Goal: Task Accomplishment & Management: Manage account settings

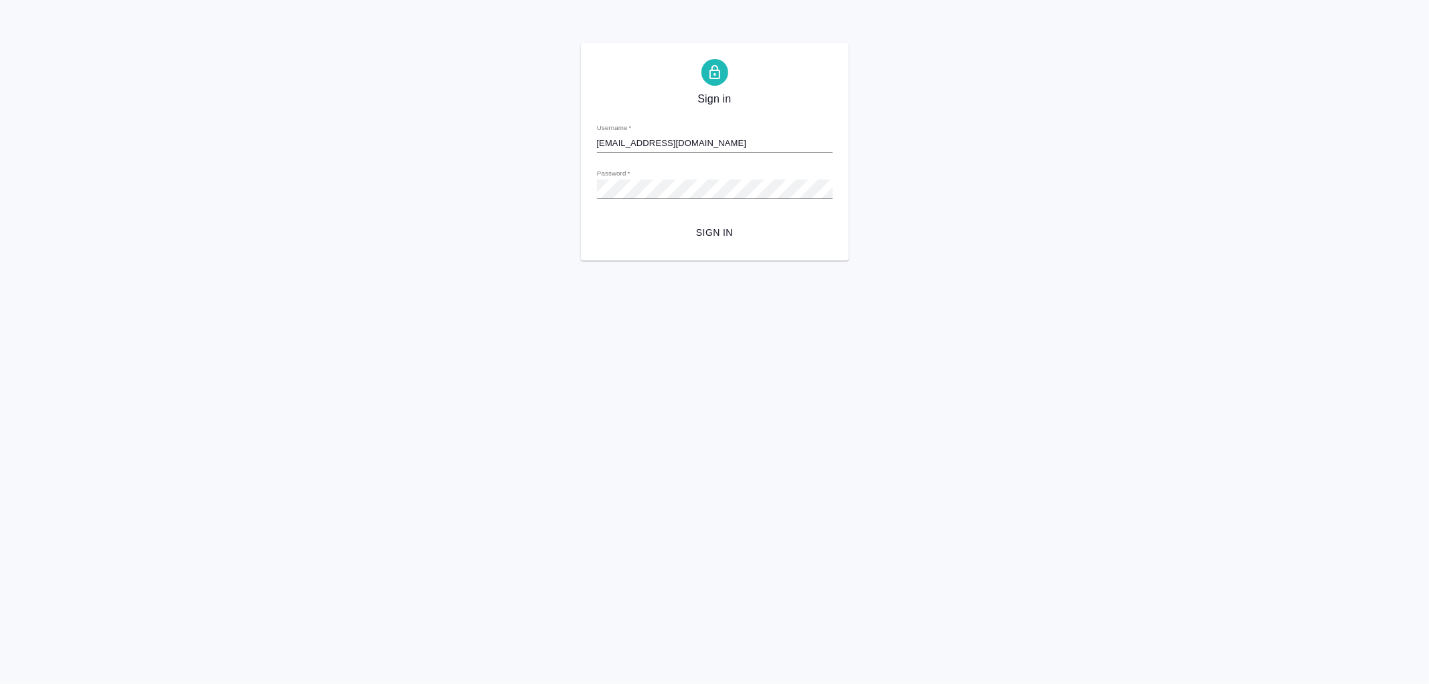
click at [736, 232] on span "Sign in" at bounding box center [715, 232] width 214 height 17
type input "[EMAIL_ADDRESS][DOMAIN_NAME]"
click at [725, 230] on span "Sign in" at bounding box center [715, 232] width 214 height 17
type input "a.noskova@awatera.com"
click at [555, 185] on div "Sign in Username   * a.noskova@awatera.com Password   * urlPath   * /Work/68a85…" at bounding box center [714, 152] width 1429 height 218
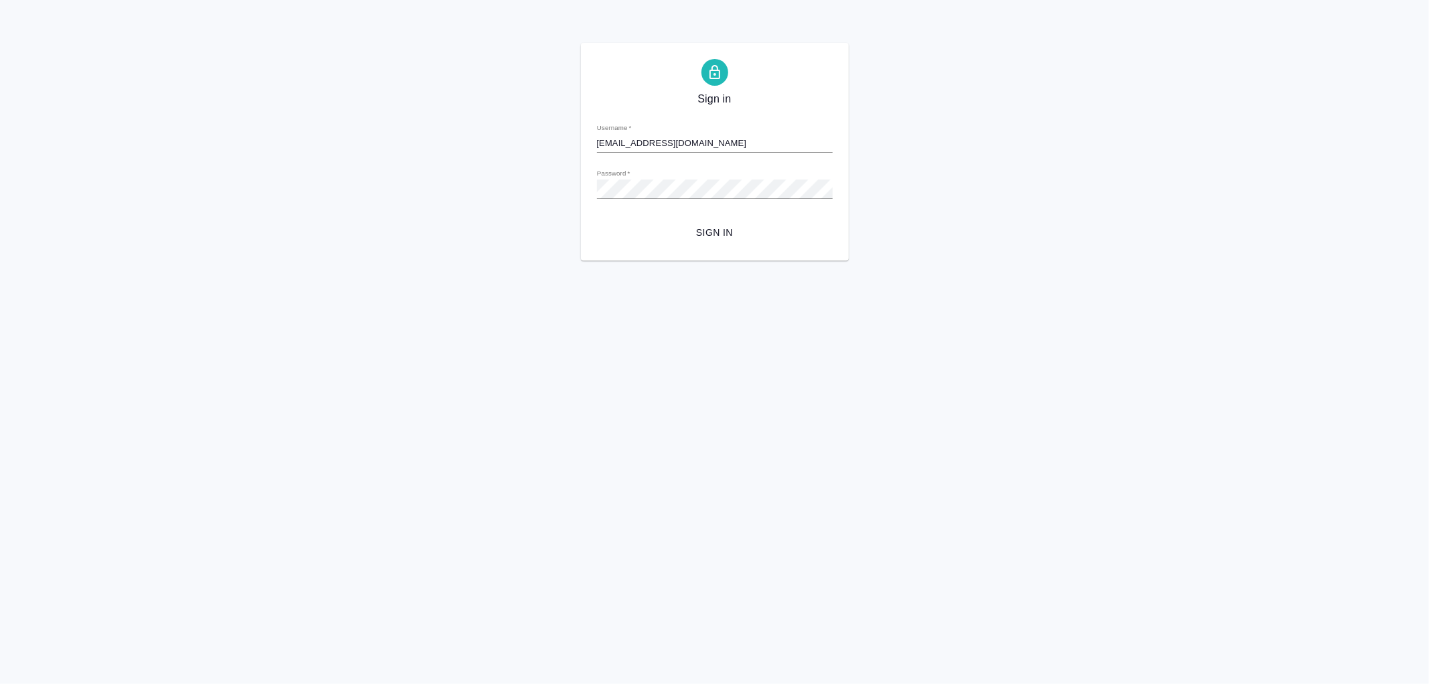
click at [833, 174] on div "Sign in Username   * a.noskova@awatera.com Password   * urlPath   * /Work/68a85…" at bounding box center [715, 152] width 268 height 218
click at [707, 226] on span "Sign in" at bounding box center [715, 232] width 214 height 17
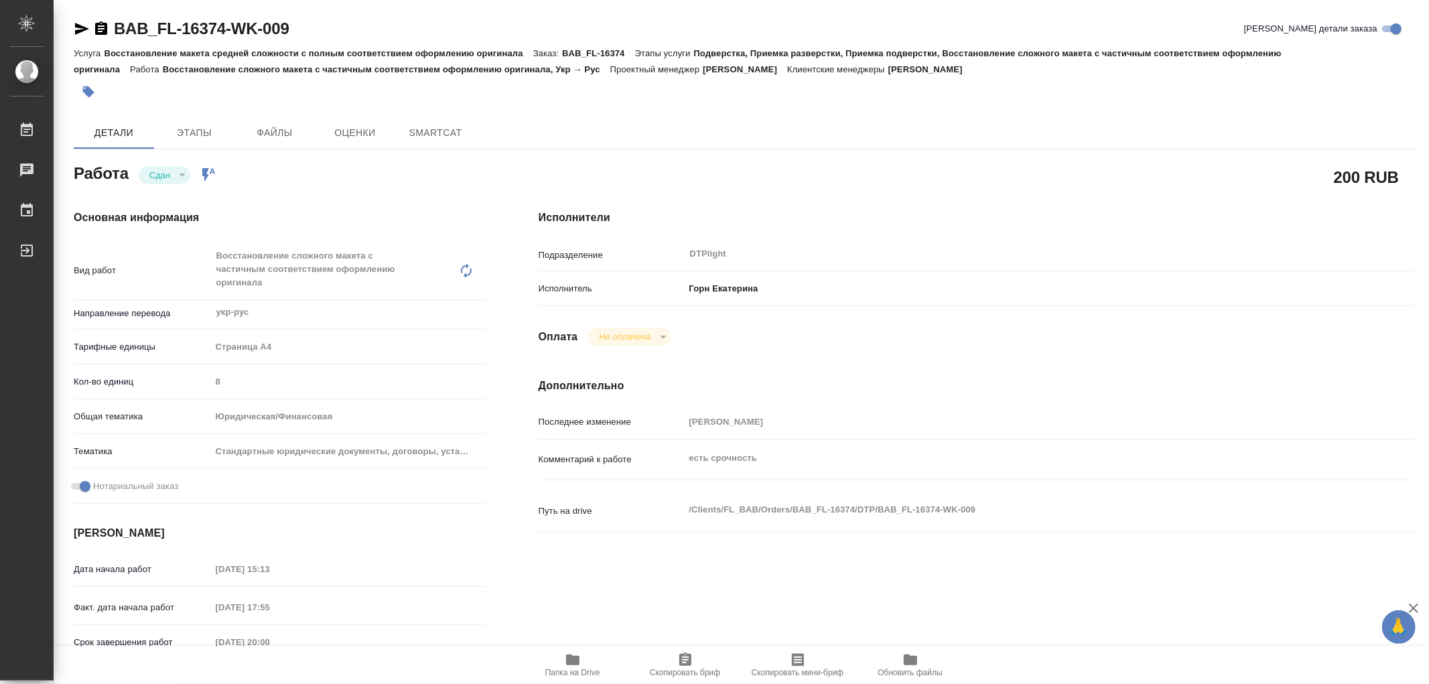
type textarea "x"
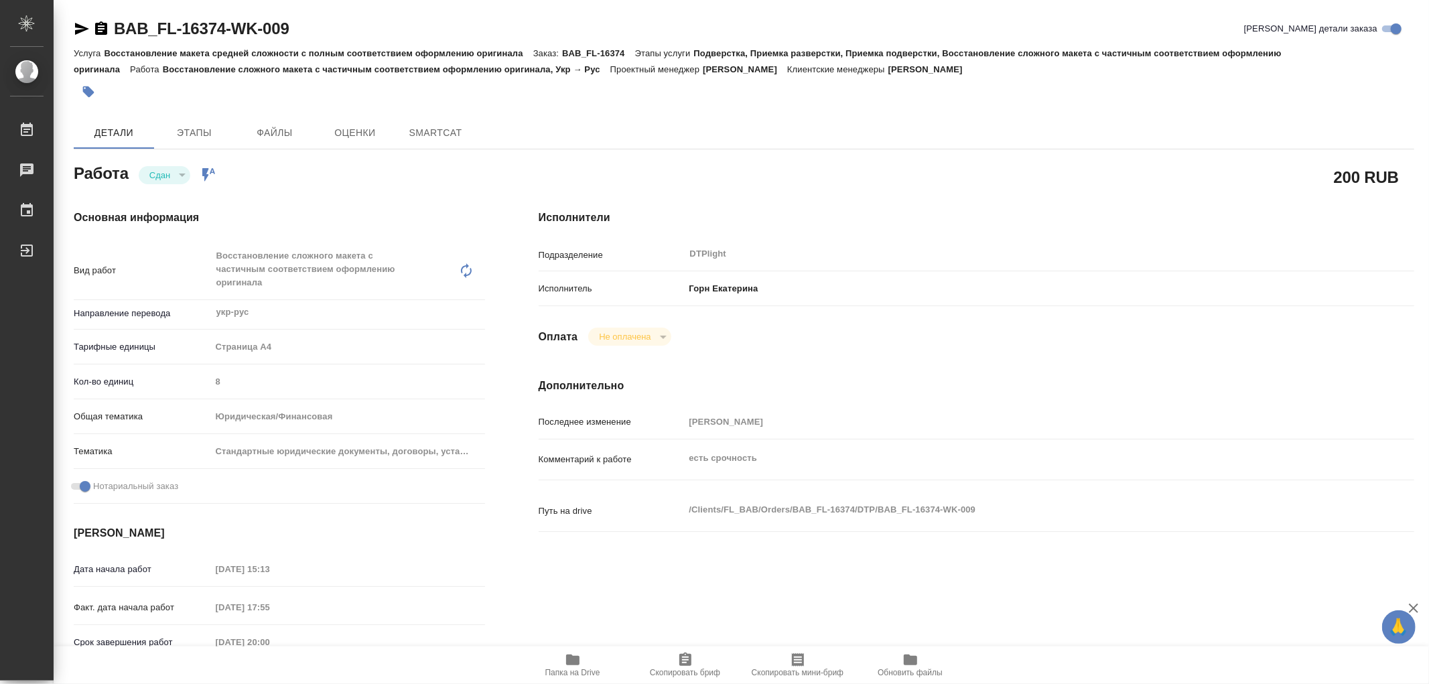
type textarea "x"
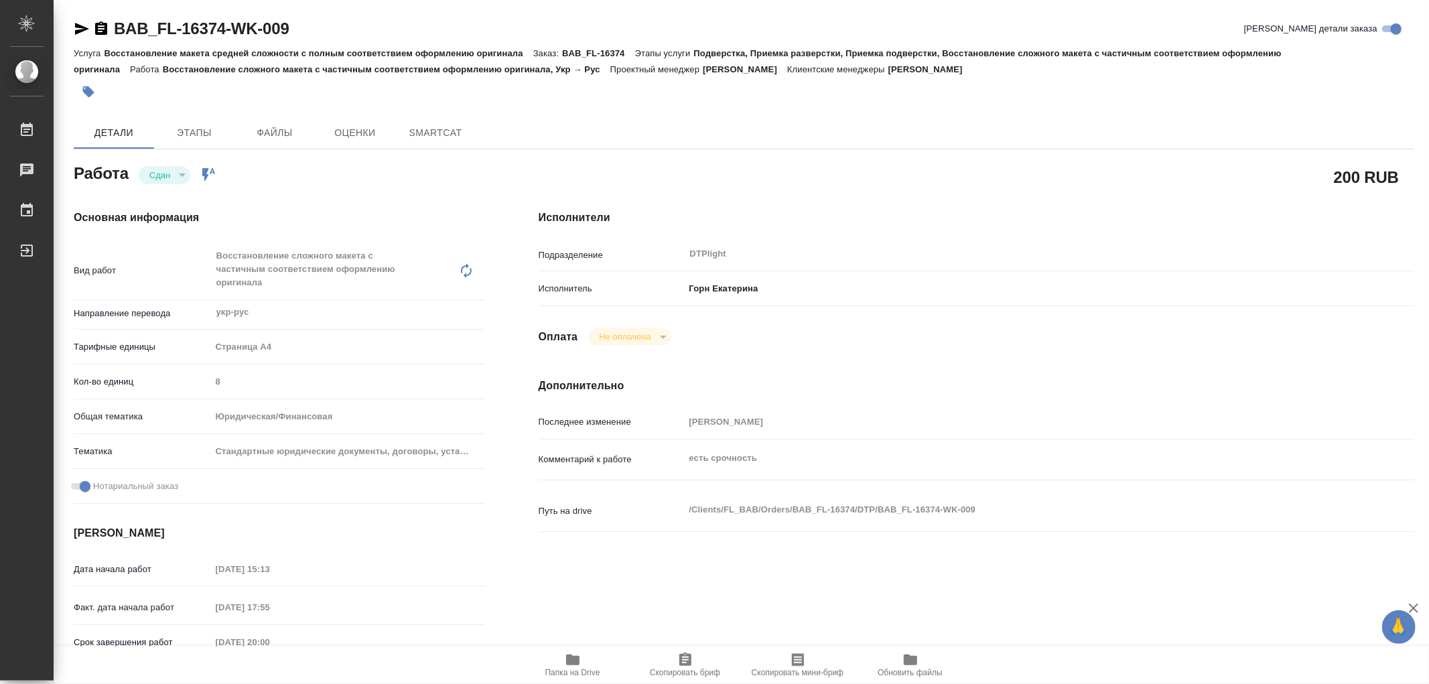
type textarea "x"
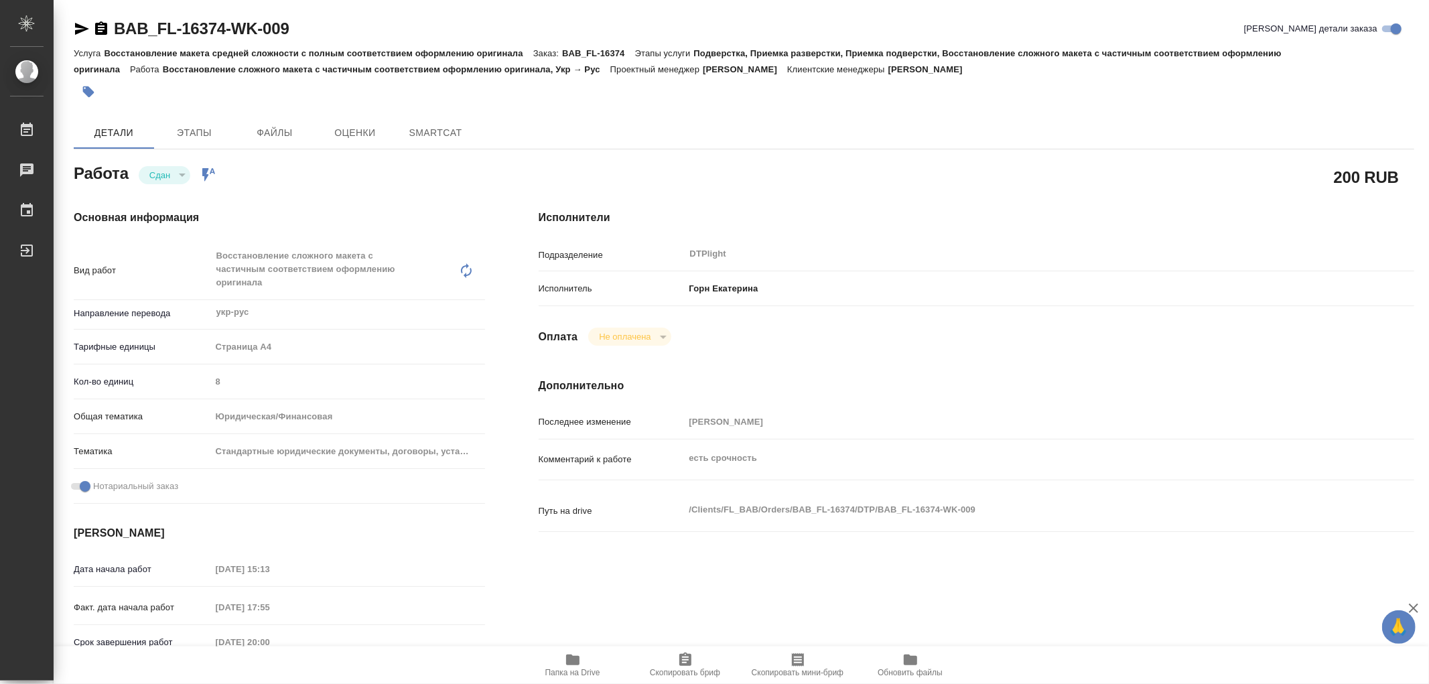
type textarea "x"
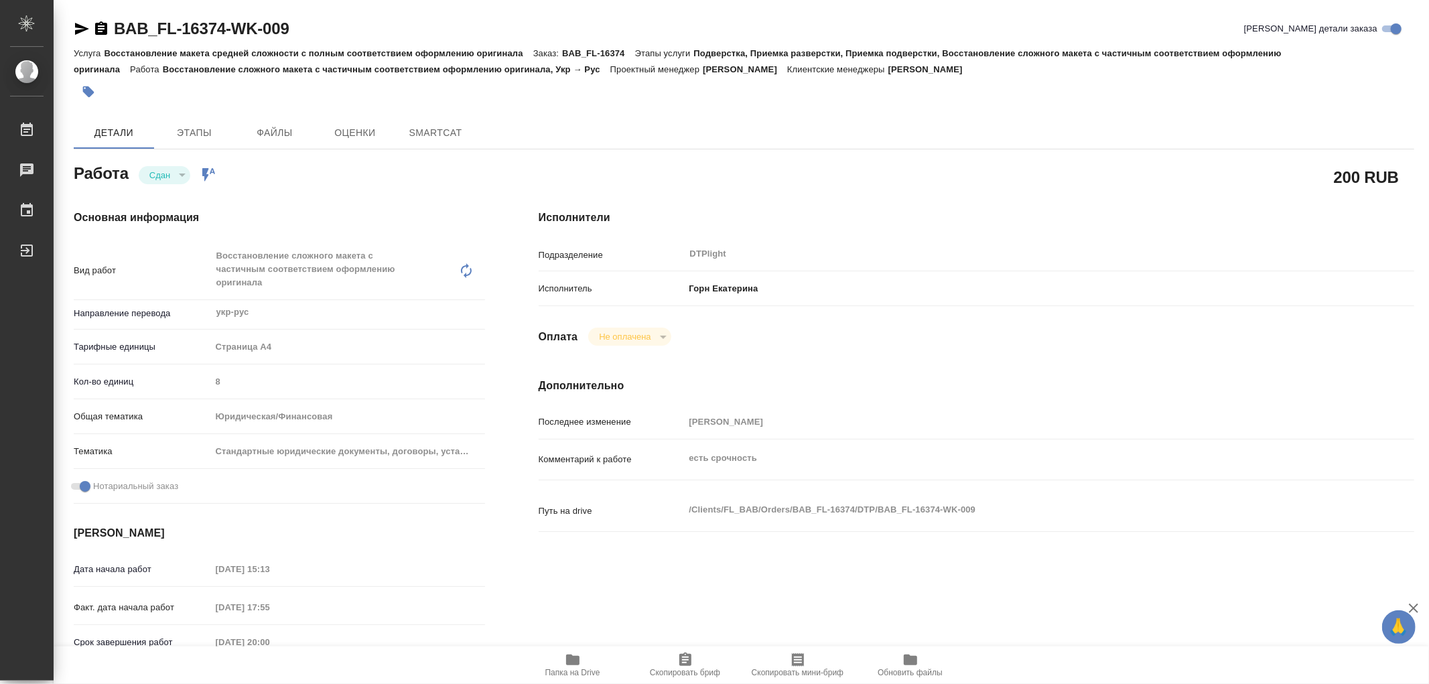
type textarea "x"
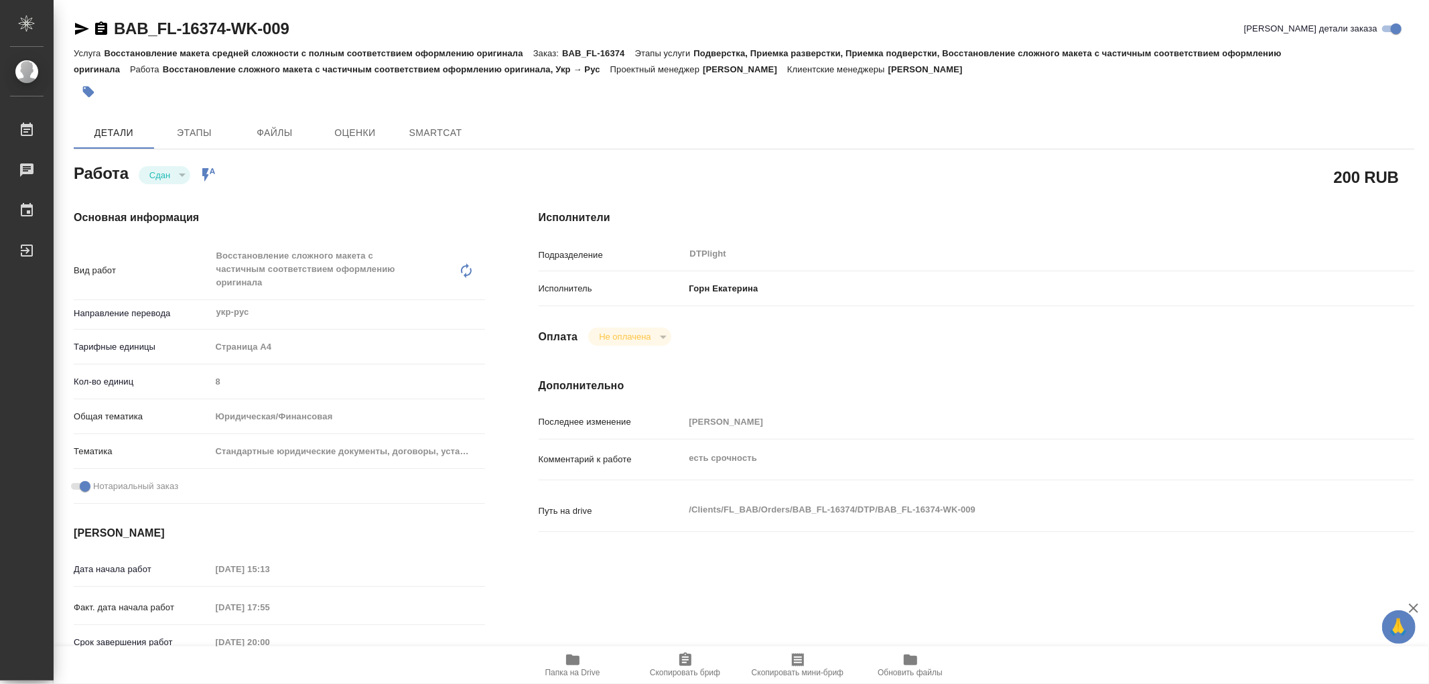
type textarea "x"
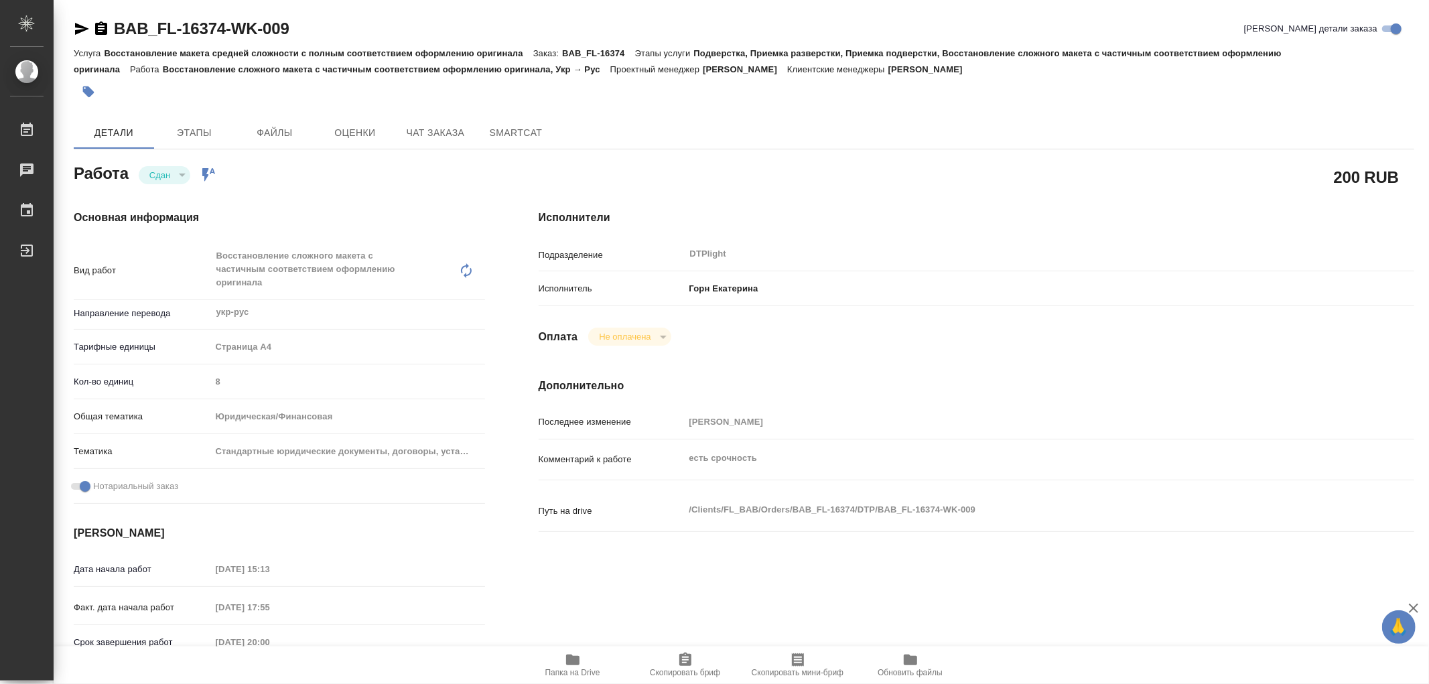
type textarea "x"
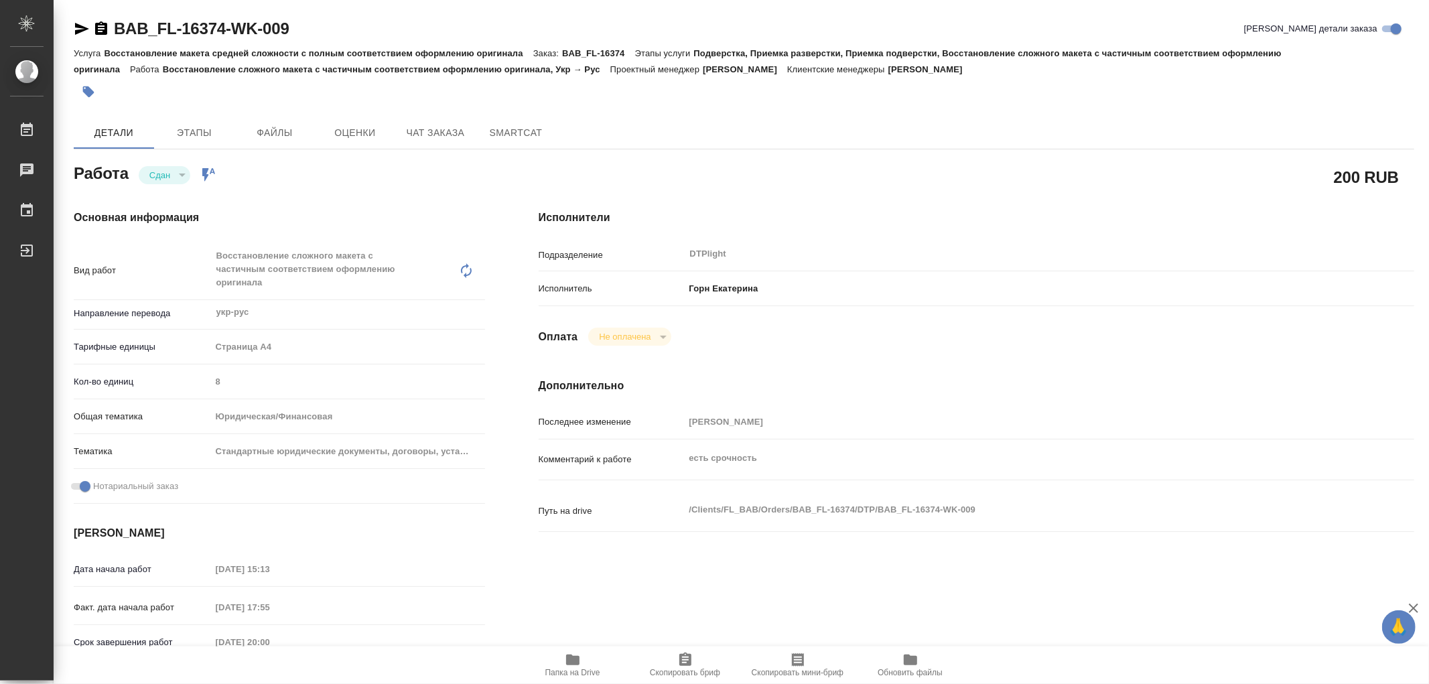
type textarea "x"
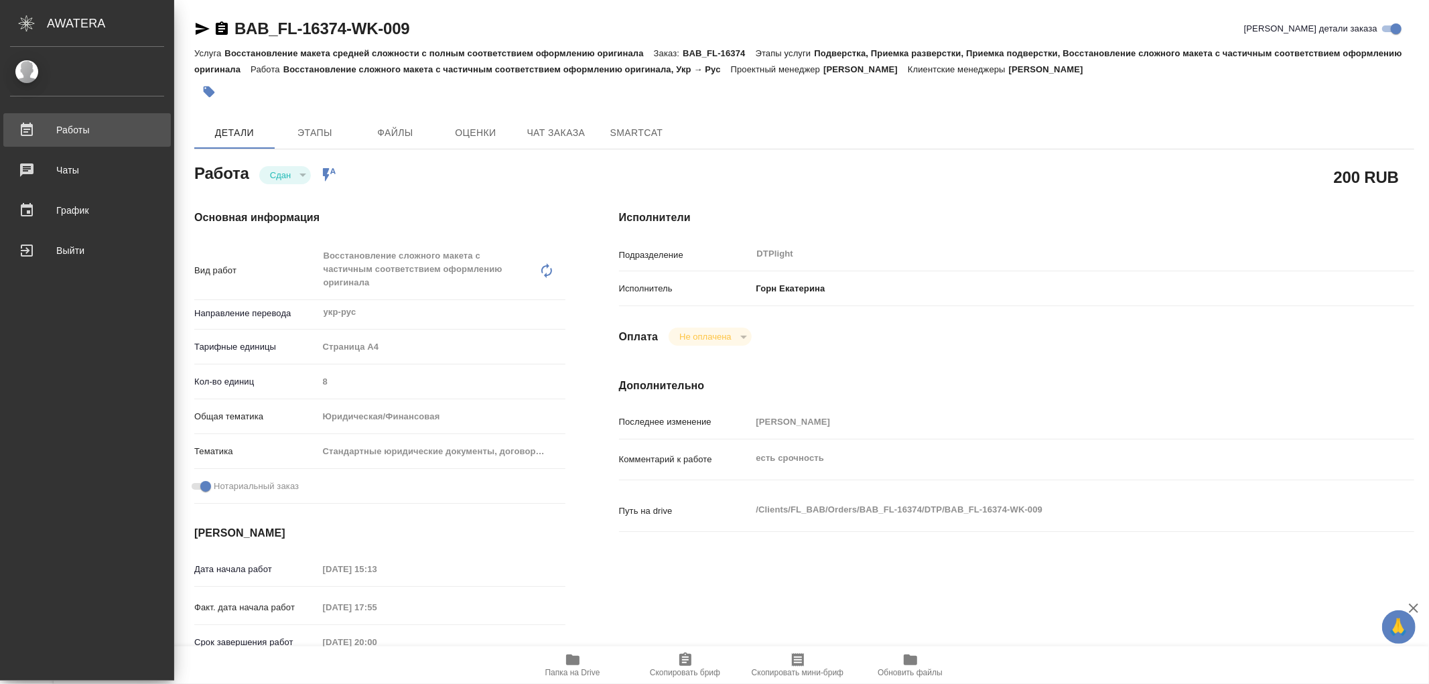
type textarea "x"
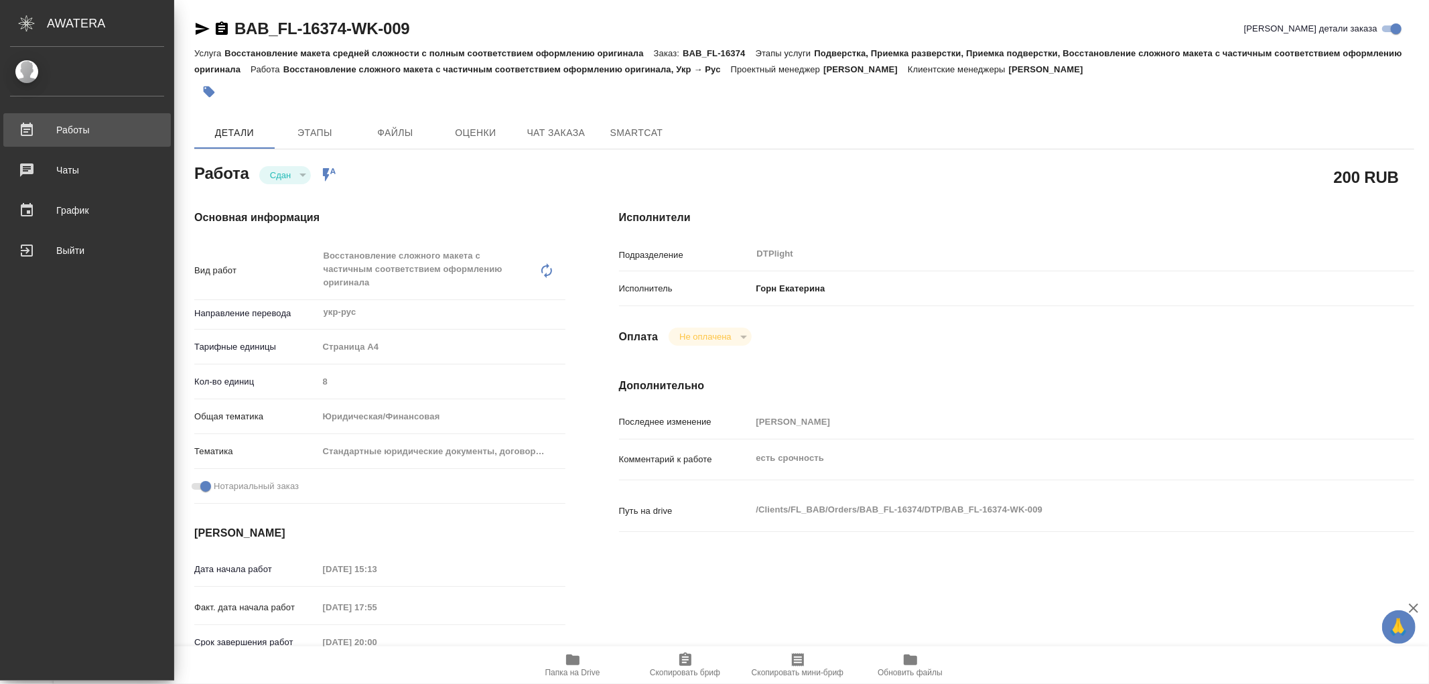
type textarea "x"
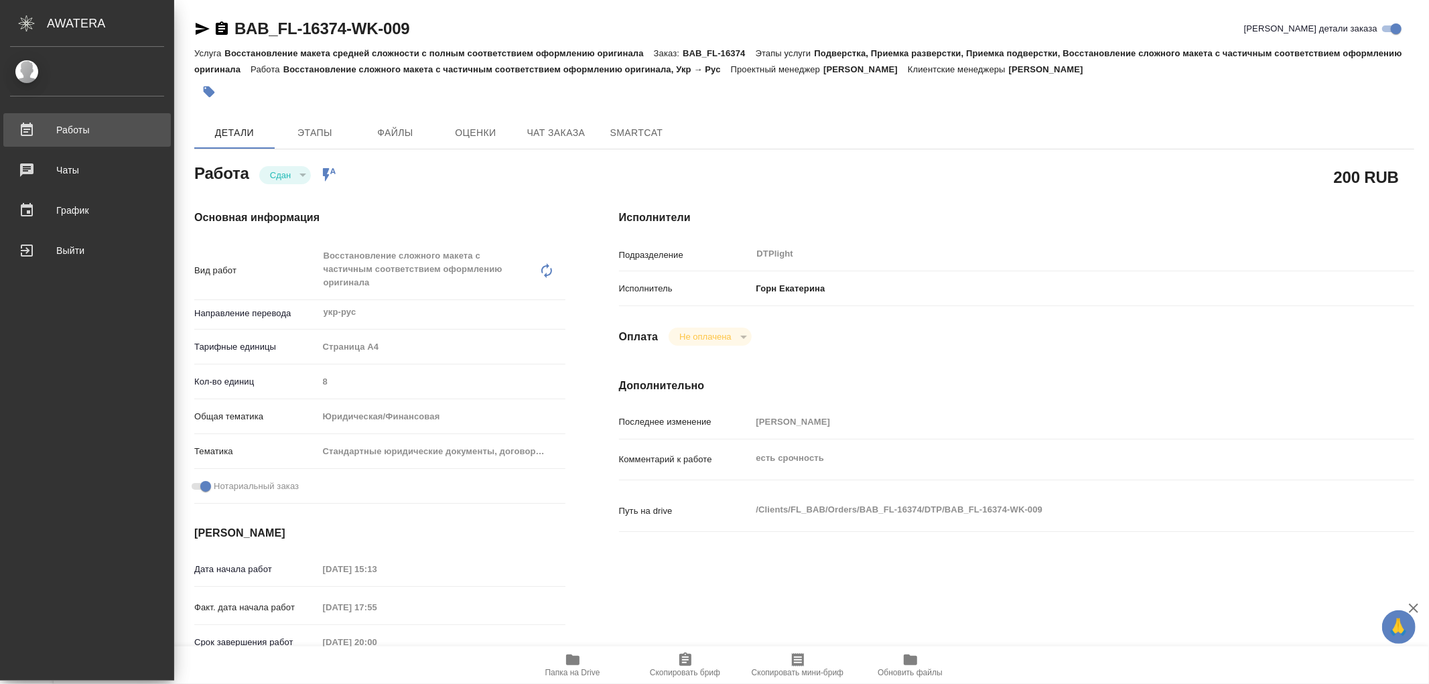
click at [58, 133] on div "Работы" at bounding box center [87, 130] width 154 height 20
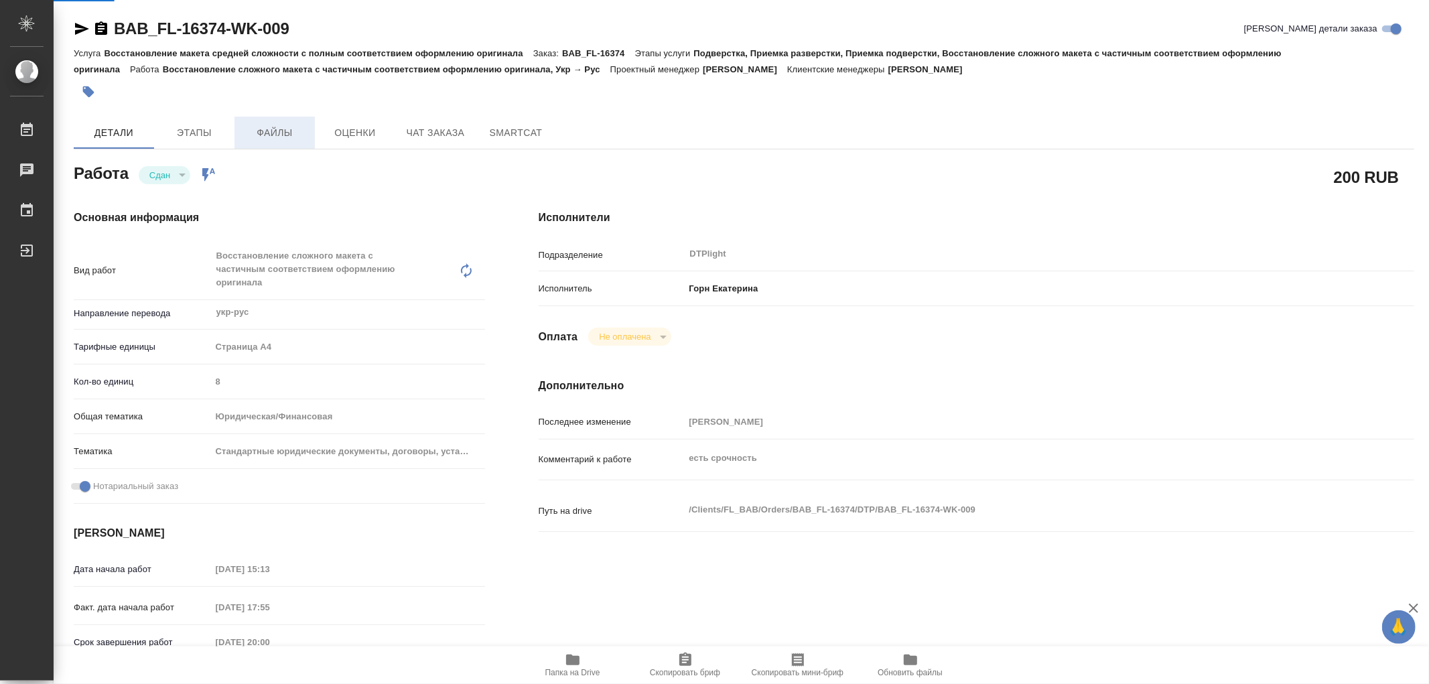
type textarea "x"
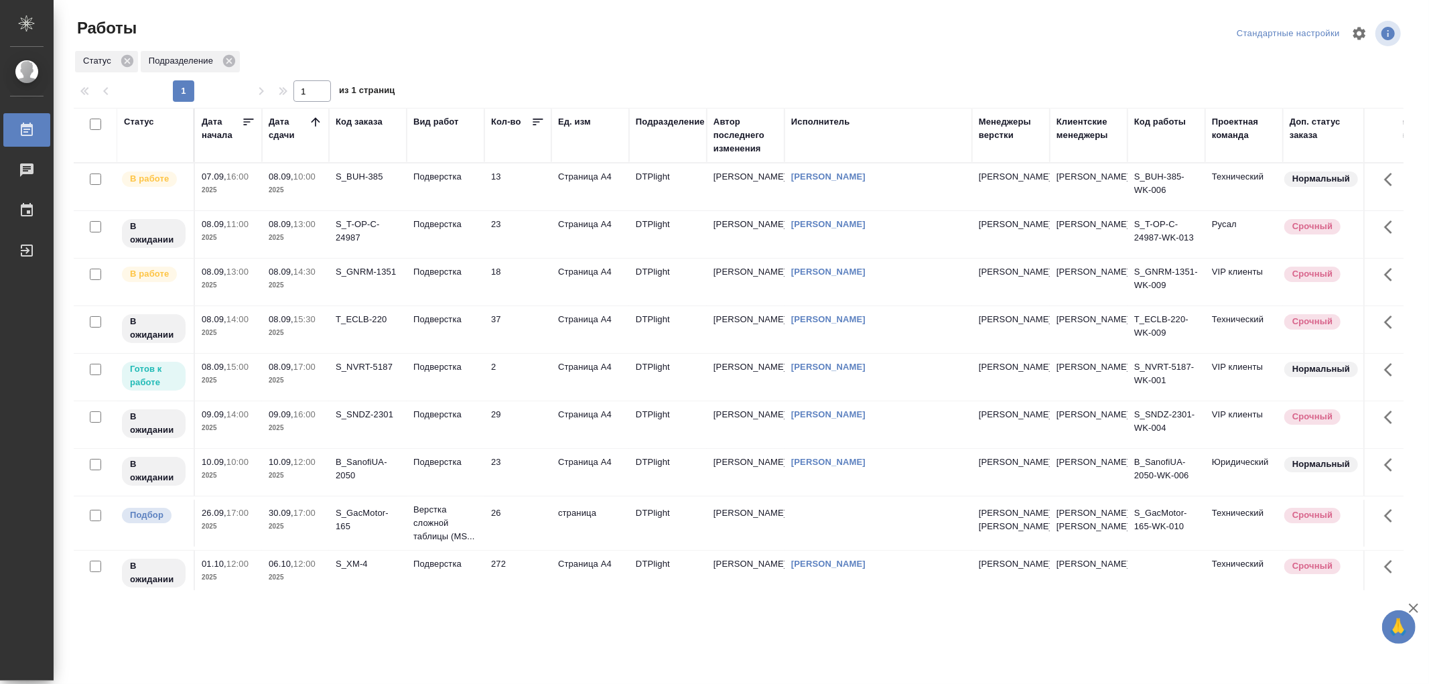
click at [468, 189] on td "Подверстка" at bounding box center [446, 186] width 78 height 47
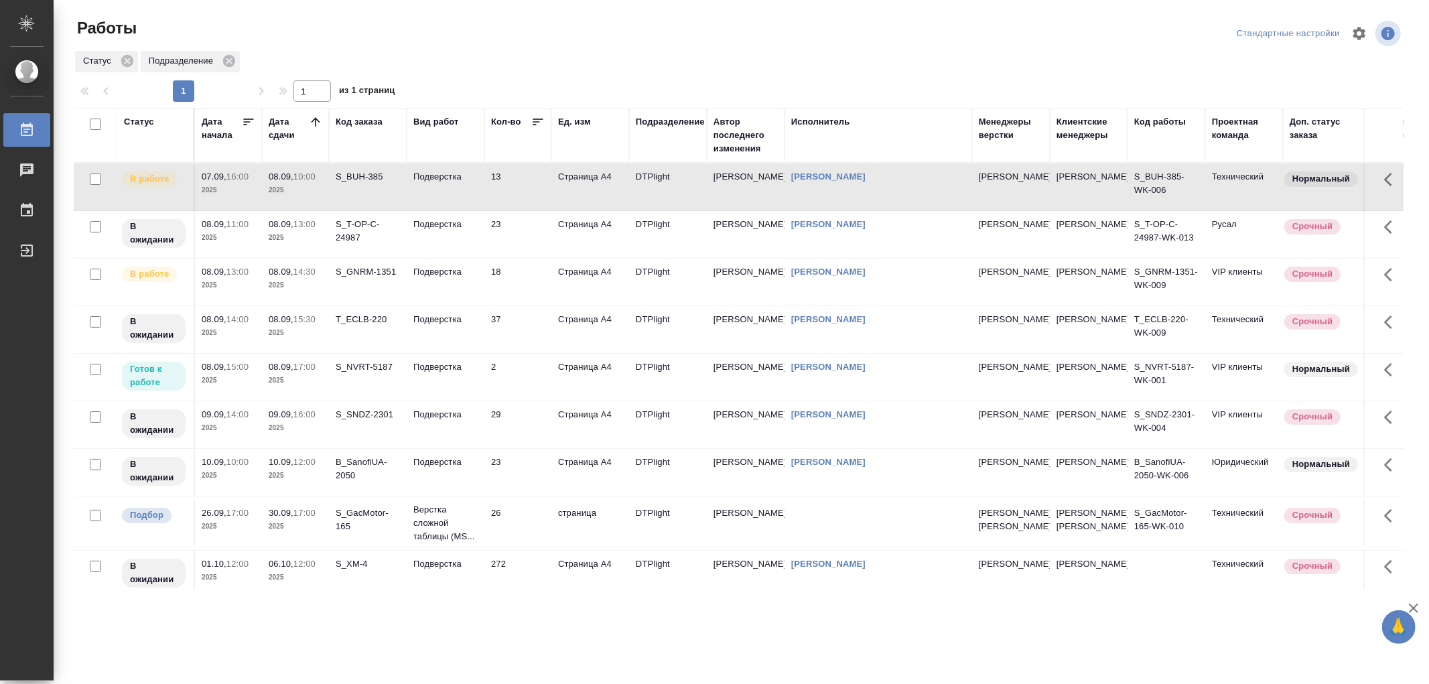
click at [468, 189] on td "Подверстка" at bounding box center [446, 186] width 78 height 47
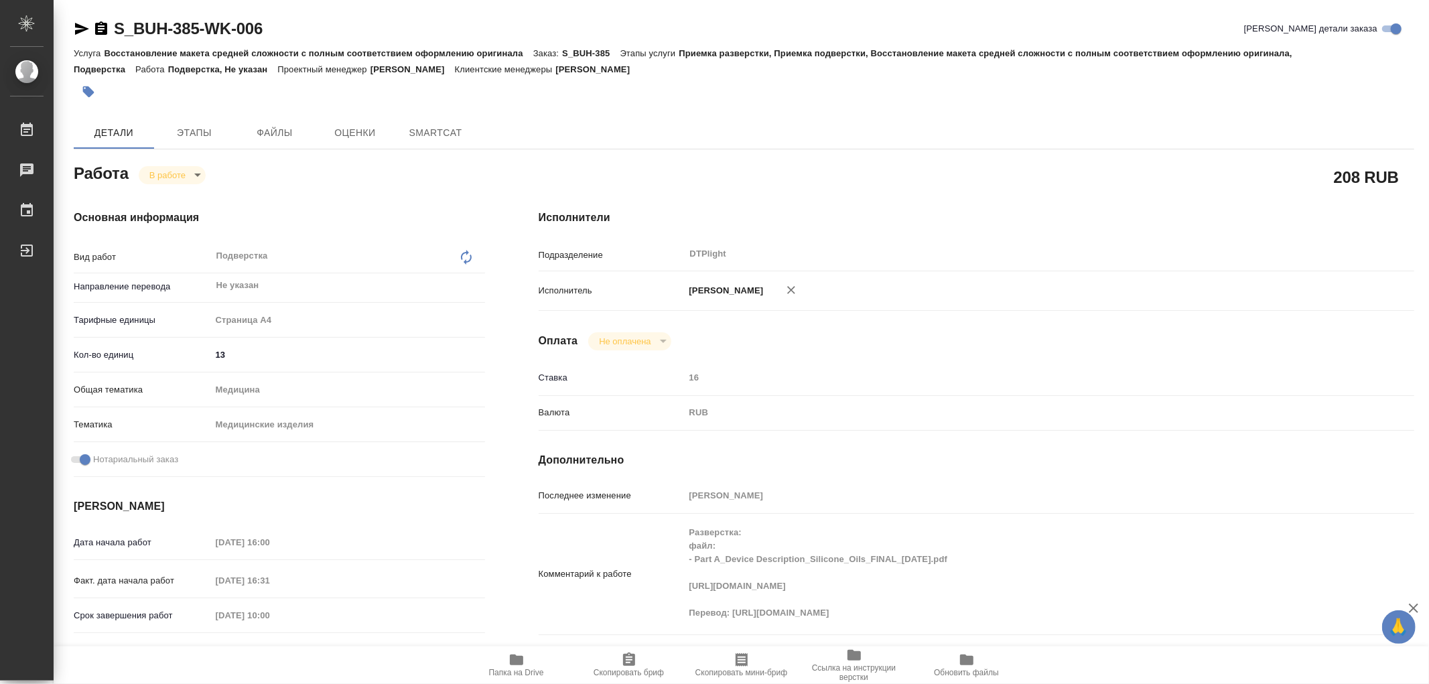
type textarea "x"
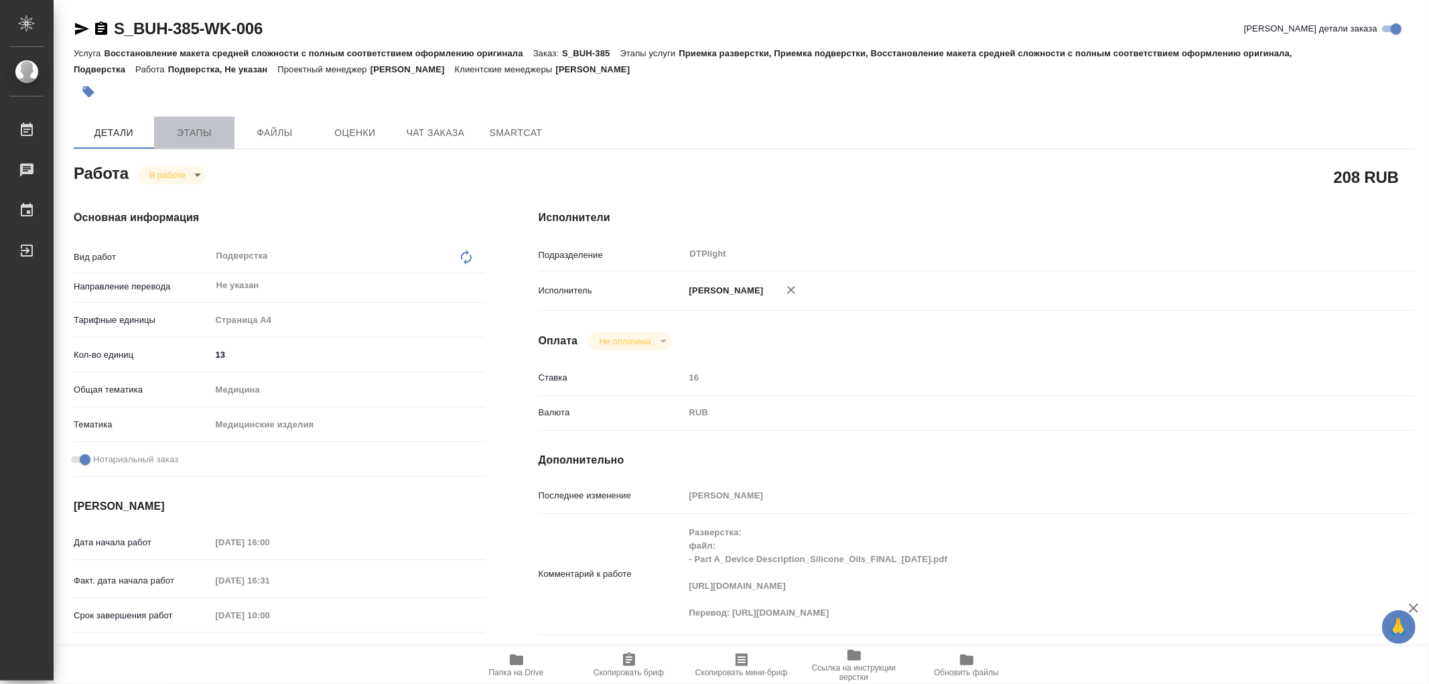
click at [184, 128] on span "Этапы" at bounding box center [194, 133] width 64 height 17
type textarea "x"
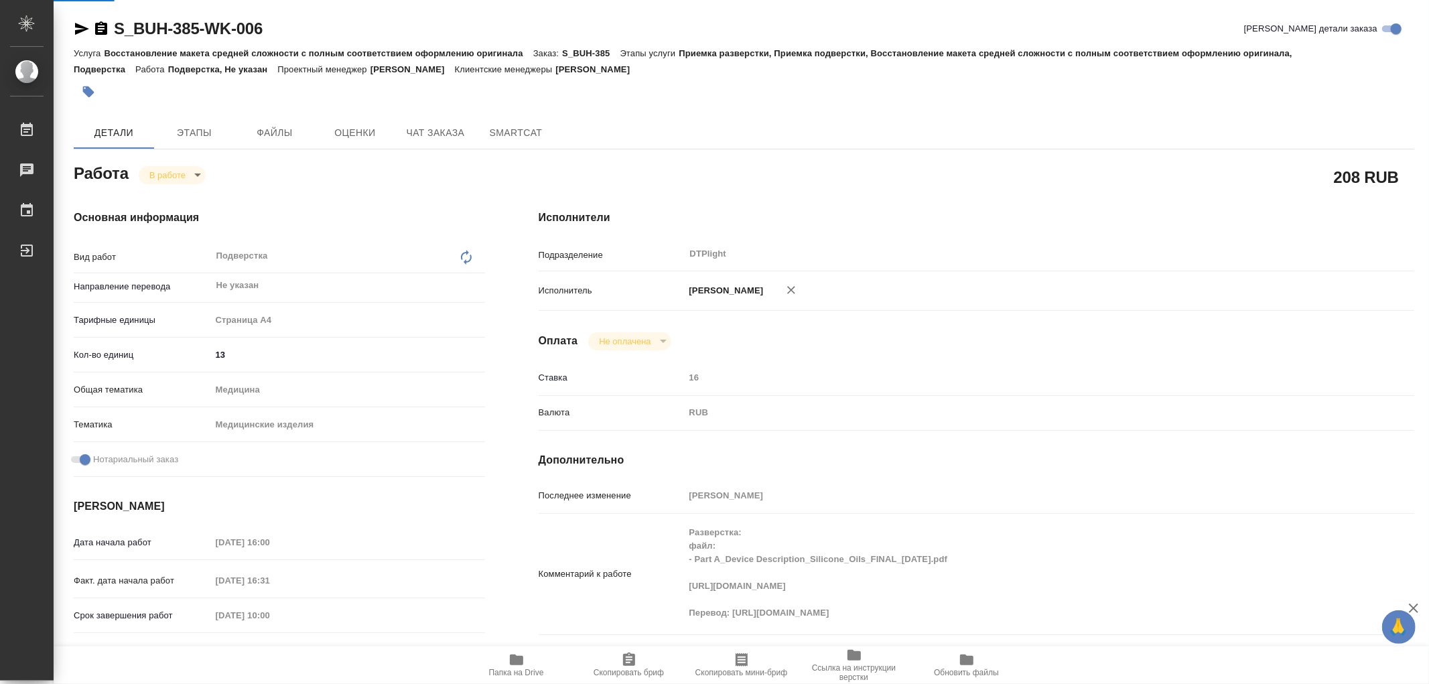
type textarea "x"
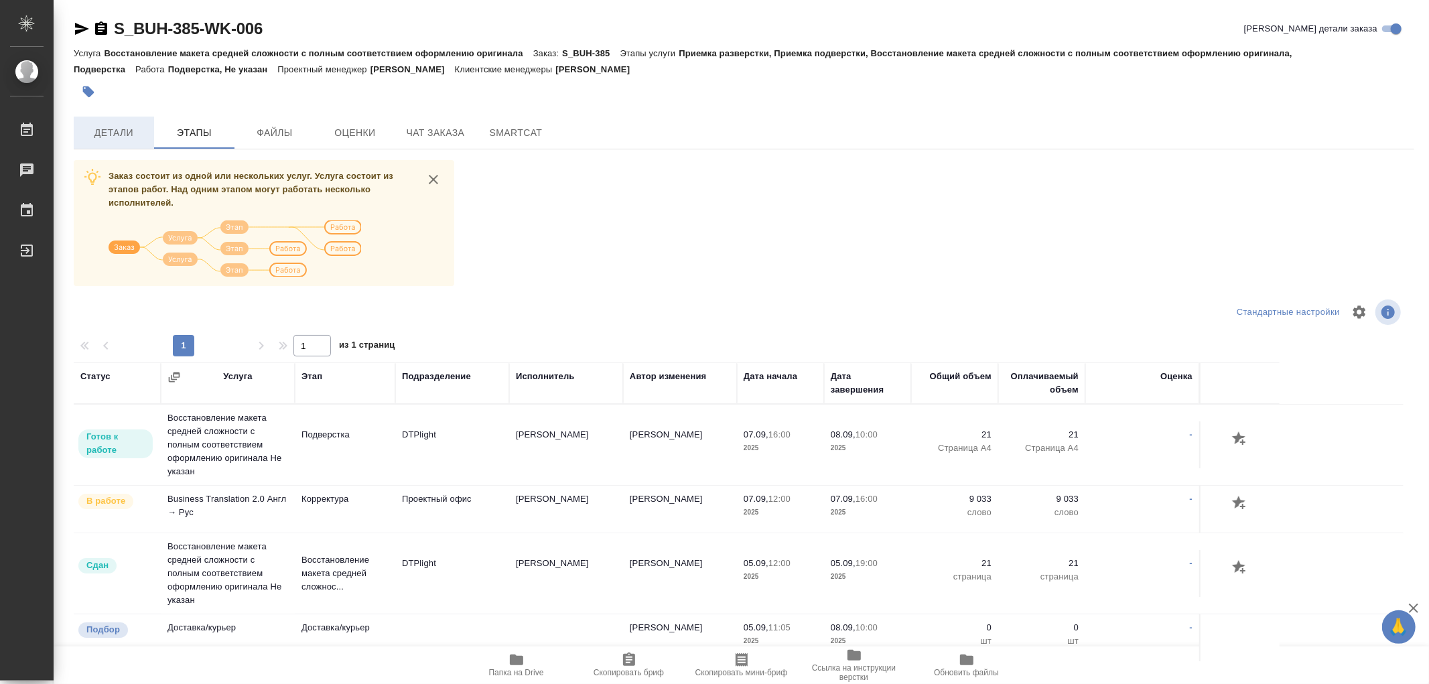
click at [107, 139] on span "Детали" at bounding box center [114, 133] width 64 height 17
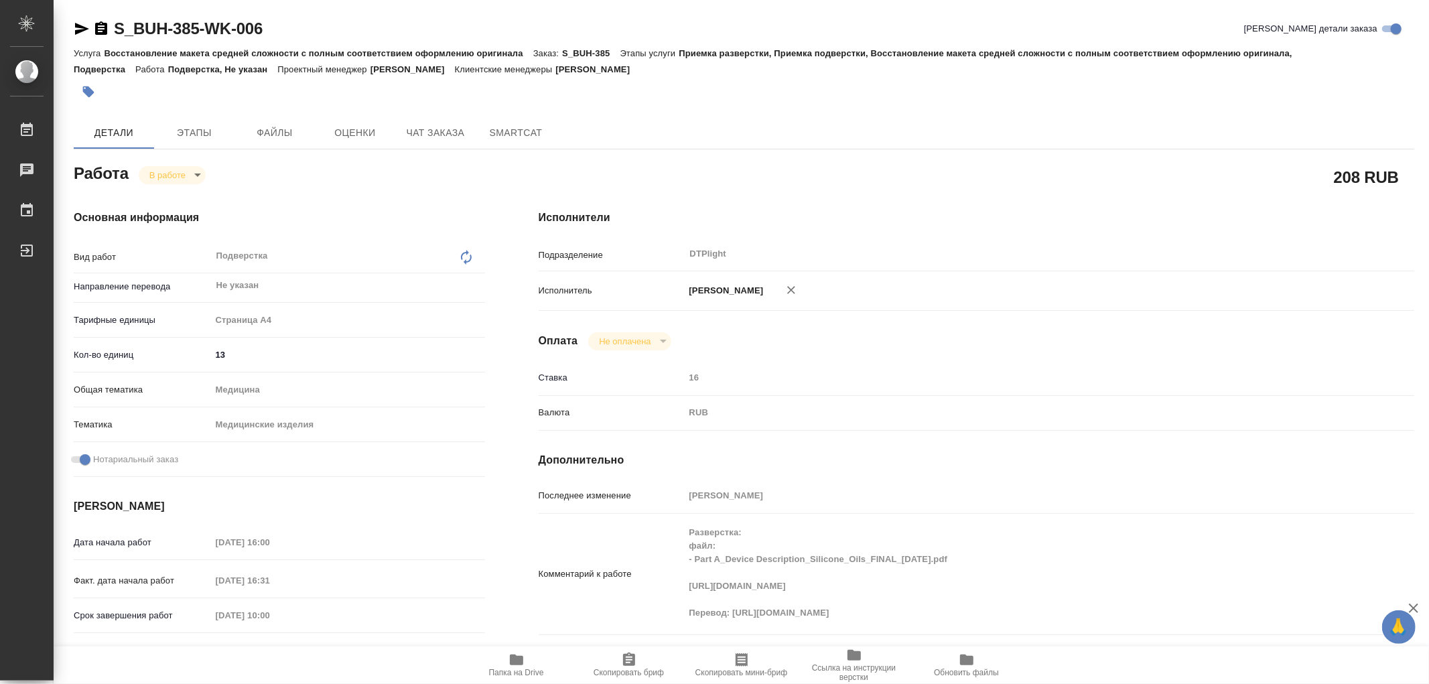
type textarea "x"
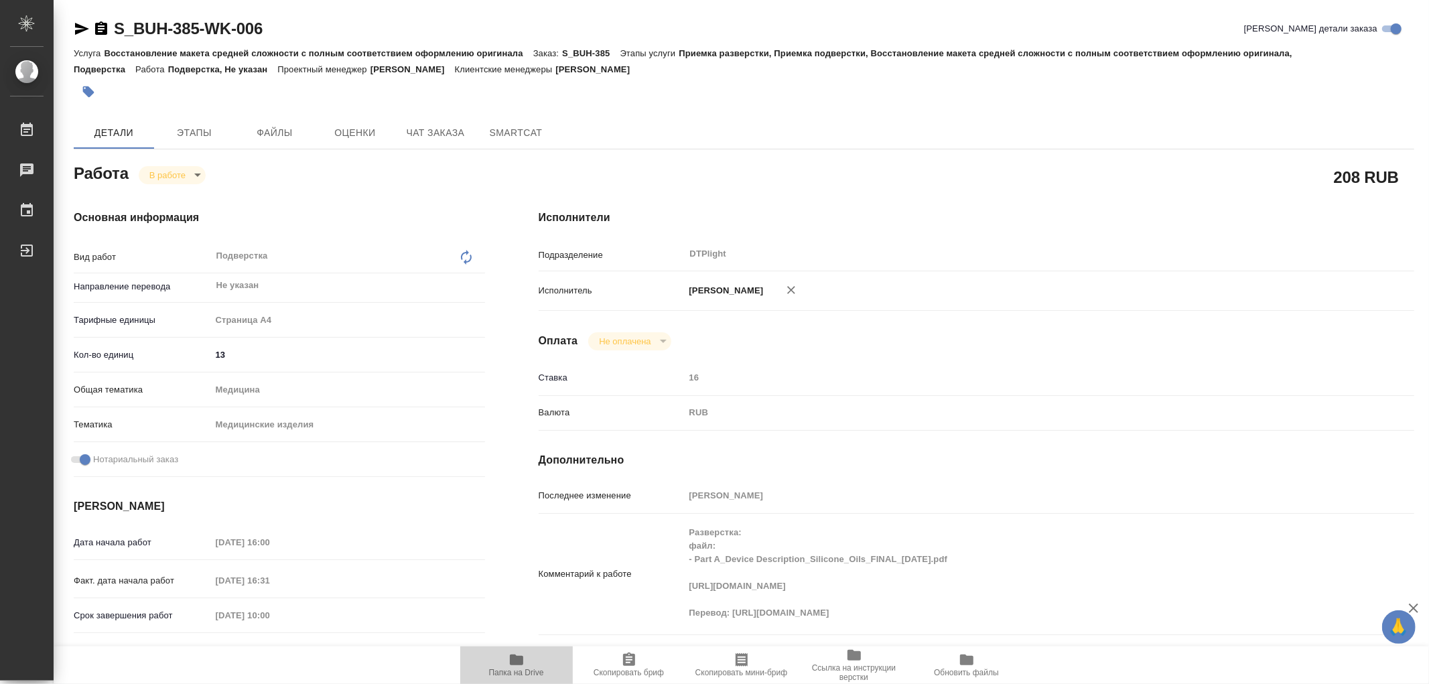
click at [508, 653] on icon "button" at bounding box center [516, 660] width 16 height 16
click at [151, 169] on body "🙏 .cls-1 fill:#fff; AWATERA Работы 0 Чаты График Выйти S_BUH-385-WK-006 Кратко …" at bounding box center [714, 342] width 1429 height 684
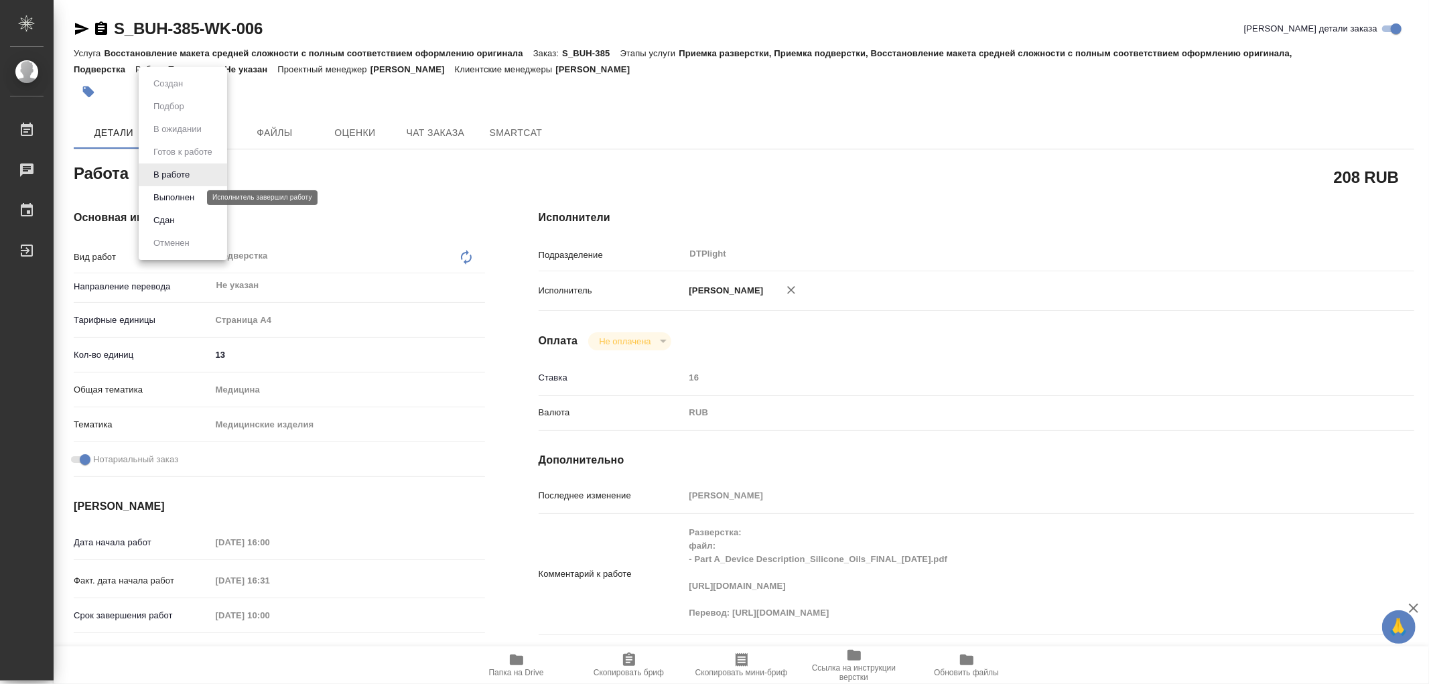
click at [170, 198] on button "Выполнен" at bounding box center [173, 197] width 49 height 15
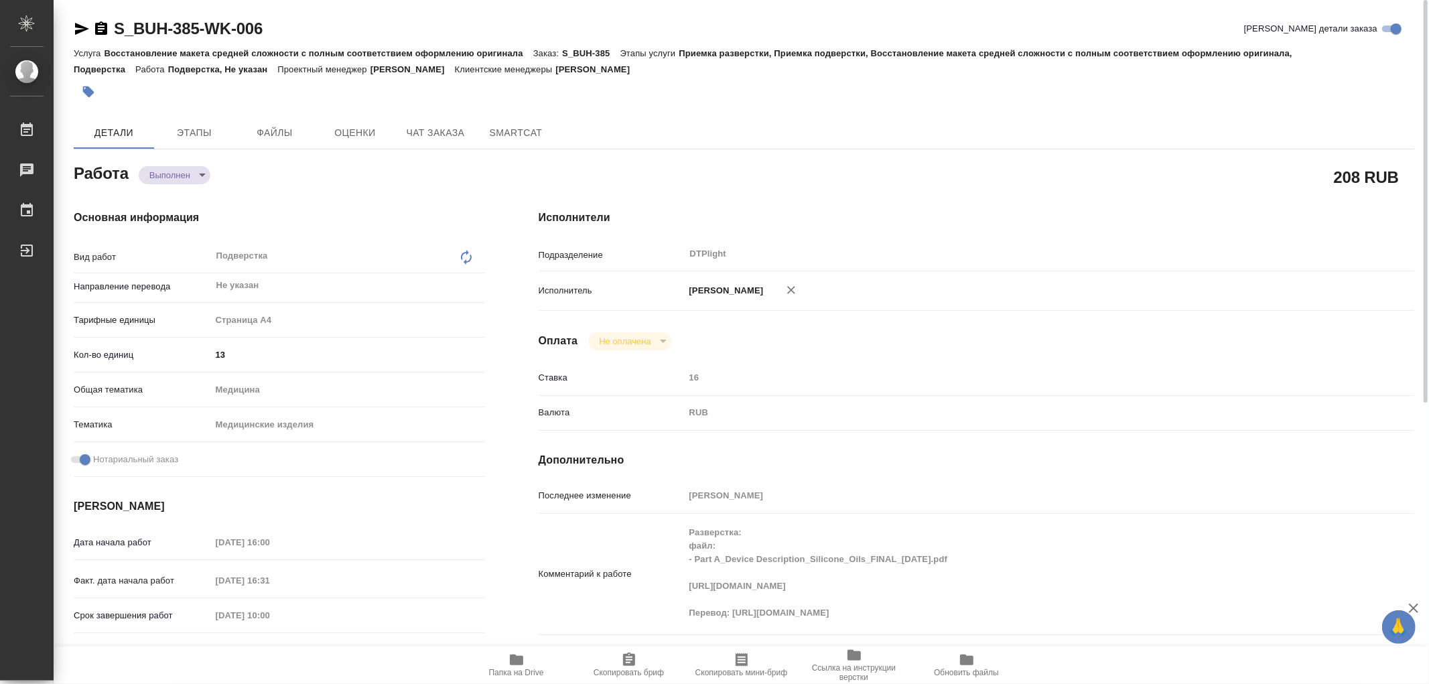
type textarea "x"
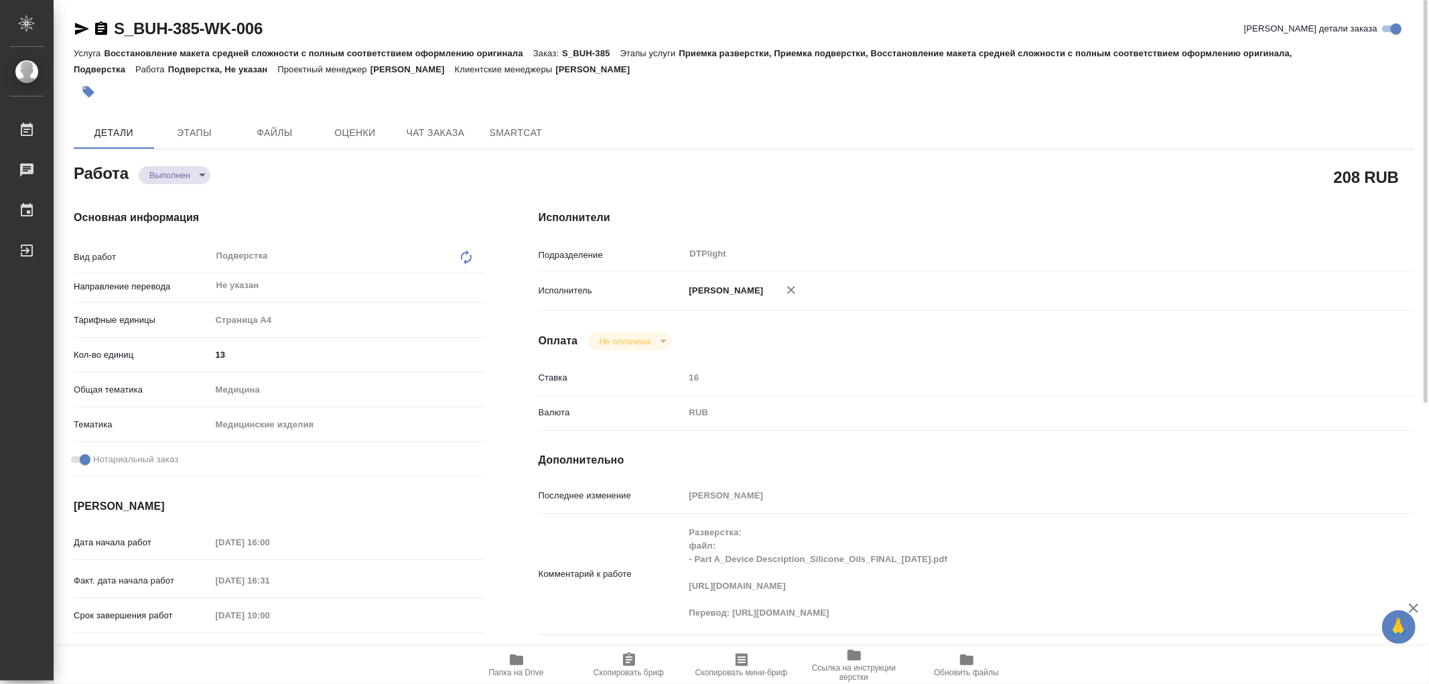
type textarea "x"
